Goal: Task Accomplishment & Management: Complete application form

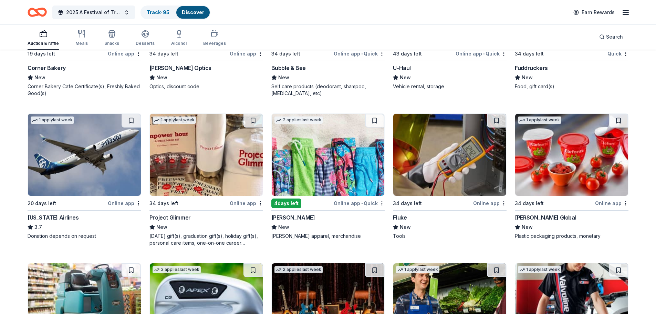
scroll to position [2541, 0]
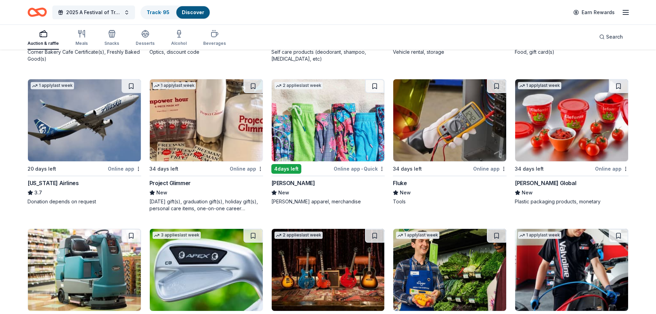
click at [332, 133] on img at bounding box center [328, 120] width 113 height 82
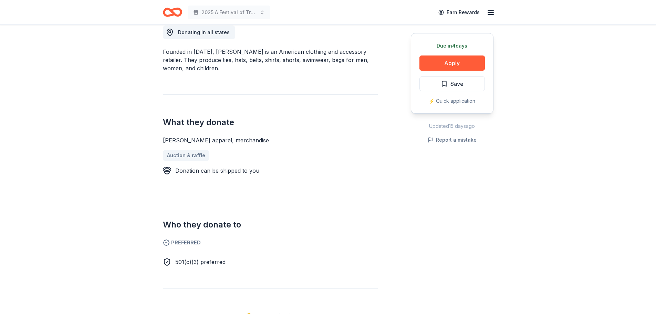
scroll to position [207, 0]
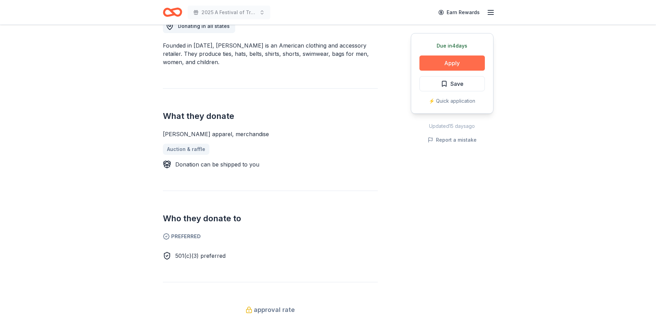
click at [458, 66] on button "Apply" at bounding box center [452, 62] width 65 height 15
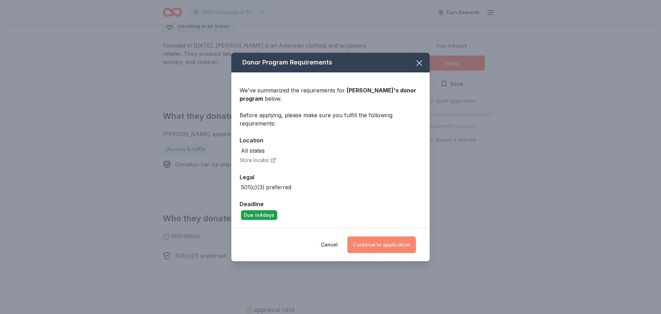
click at [381, 241] on button "Continue to application" at bounding box center [382, 244] width 69 height 17
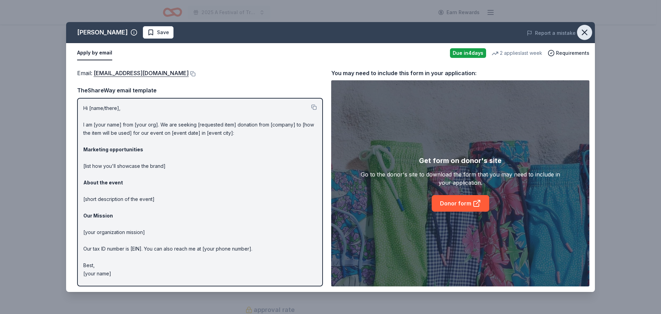
click at [583, 31] on icon "button" at bounding box center [585, 33] width 10 height 10
